Goal: Check status

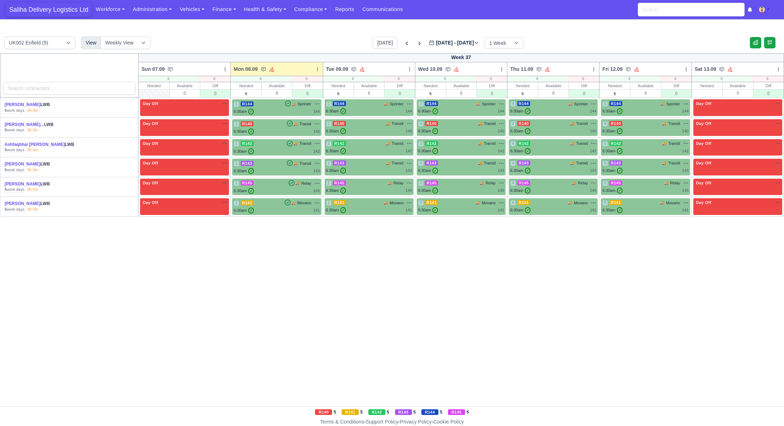
click at [57, 12] on span "Saliha Delivery Logistics Ltd" at bounding box center [49, 9] width 86 height 14
click at [287, 170] on div "6:30am ✓ 143" at bounding box center [277, 171] width 86 height 6
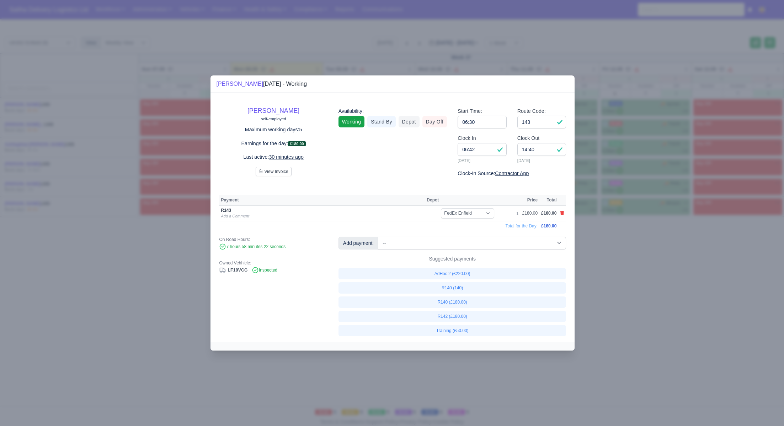
drag, startPoint x: 607, startPoint y: 265, endPoint x: 440, endPoint y: 173, distance: 190.8
click at [604, 264] on div at bounding box center [392, 213] width 784 height 426
